Goal: Task Accomplishment & Management: Manage account settings

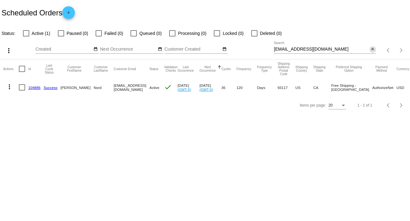
click at [370, 47] on mat-icon "close" at bounding box center [372, 49] width 4 height 5
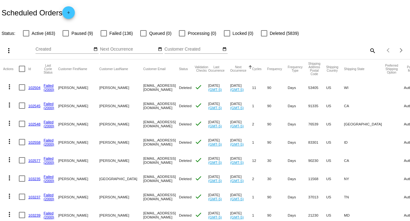
click at [368, 49] on mat-icon "search" at bounding box center [372, 51] width 8 height 10
click at [367, 49] on input "Search" at bounding box center [325, 49] width 102 height 5
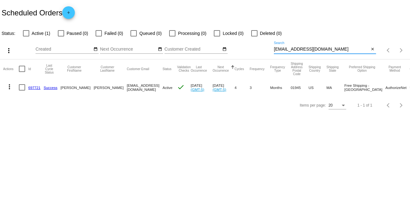
type input "[EMAIL_ADDRESS][DOMAIN_NAME]"
click at [6, 86] on mat-icon "more_vert" at bounding box center [10, 87] width 8 height 8
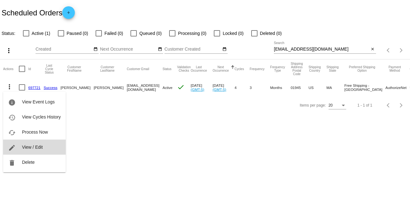
click at [43, 149] on button "edit View / Edit" at bounding box center [34, 146] width 63 height 15
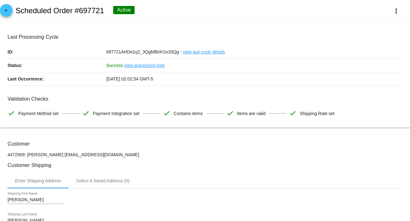
drag, startPoint x: 381, startPoint y: 137, endPoint x: 385, endPoint y: 140, distance: 5.0
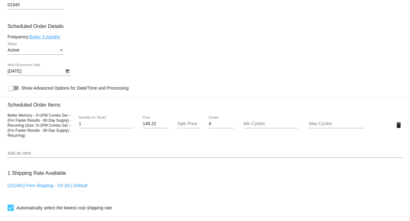
scroll to position [343, 0]
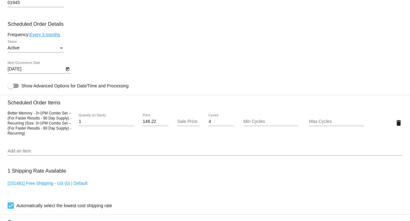
click at [59, 154] on input "Add an item" at bounding box center [205, 151] width 395 height 5
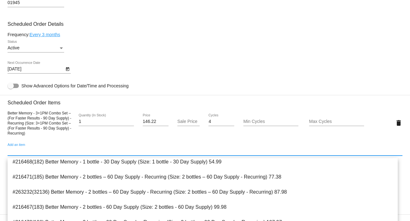
scroll to position [184, 0]
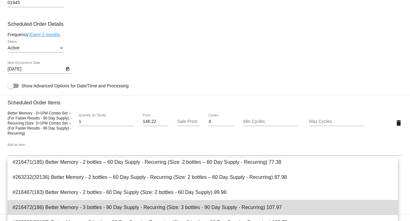
click at [266, 208] on span "#216472(186) Better Memory - 3 bottles - 90 Day Supply - Recurring (Size: 3 bot…" at bounding box center [203, 207] width 380 height 15
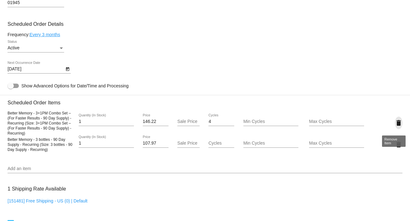
click at [395, 122] on mat-icon "delete" at bounding box center [399, 123] width 8 height 8
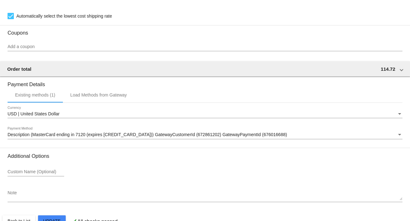
scroll to position [543, 0]
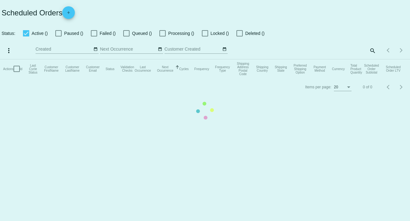
checkbox input "false"
